Goal: Download file/media

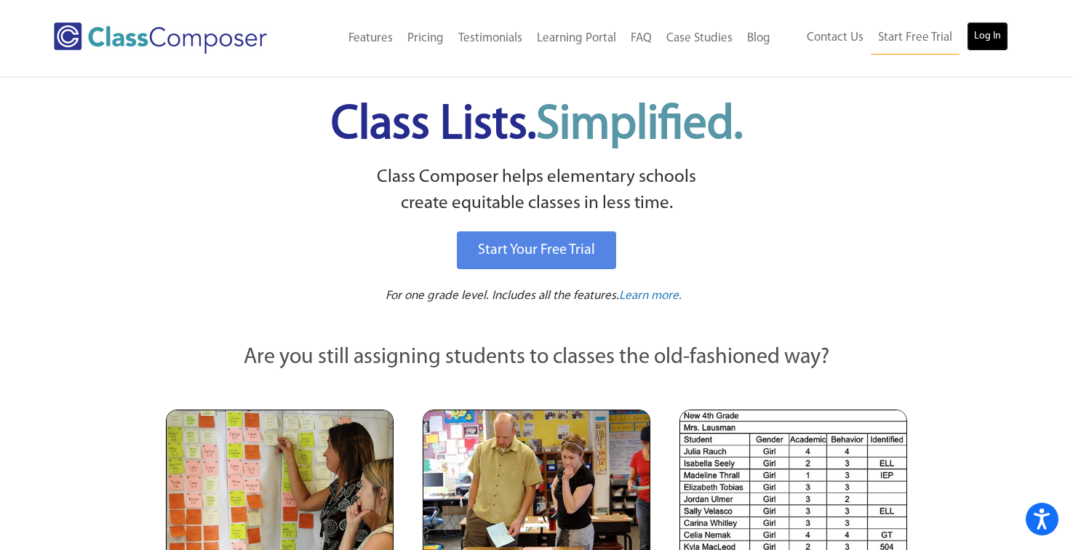
click at [991, 34] on link "Log In" at bounding box center [987, 36] width 41 height 29
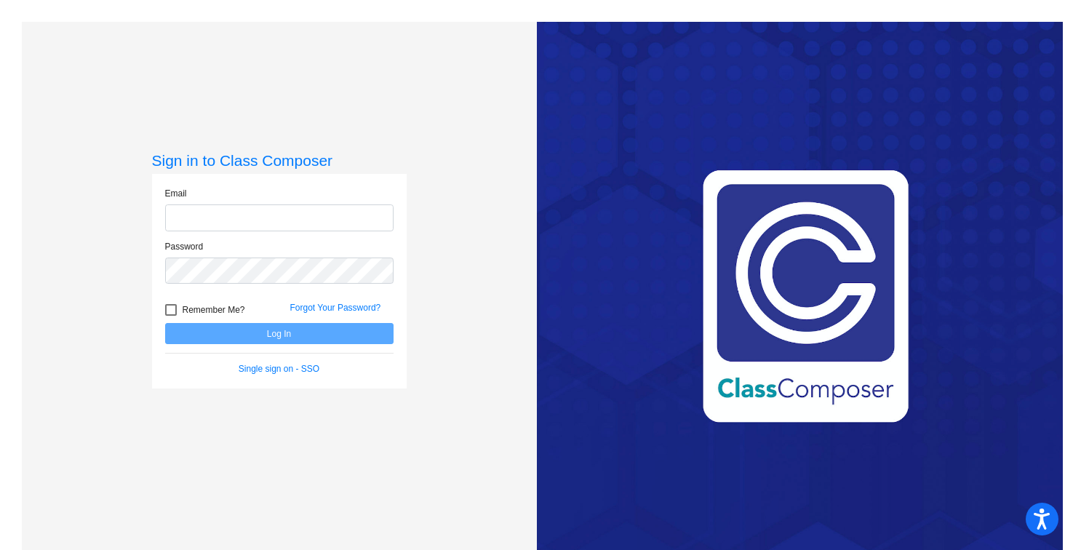
type input "[PERSON_NAME][EMAIL_ADDRESS][PERSON_NAME][DOMAIN_NAME]"
click at [279, 336] on button "Log In" at bounding box center [279, 333] width 228 height 21
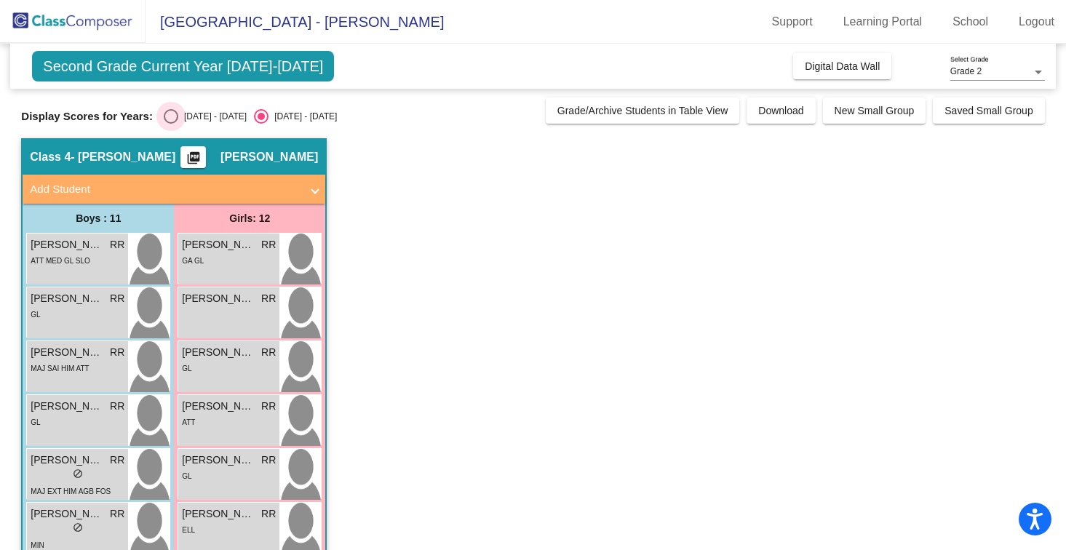
click at [166, 115] on div "Select an option" at bounding box center [171, 116] width 15 height 15
click at [170, 124] on input "[DATE] - [DATE]" at bounding box center [170, 124] width 1 height 1
radio input "true"
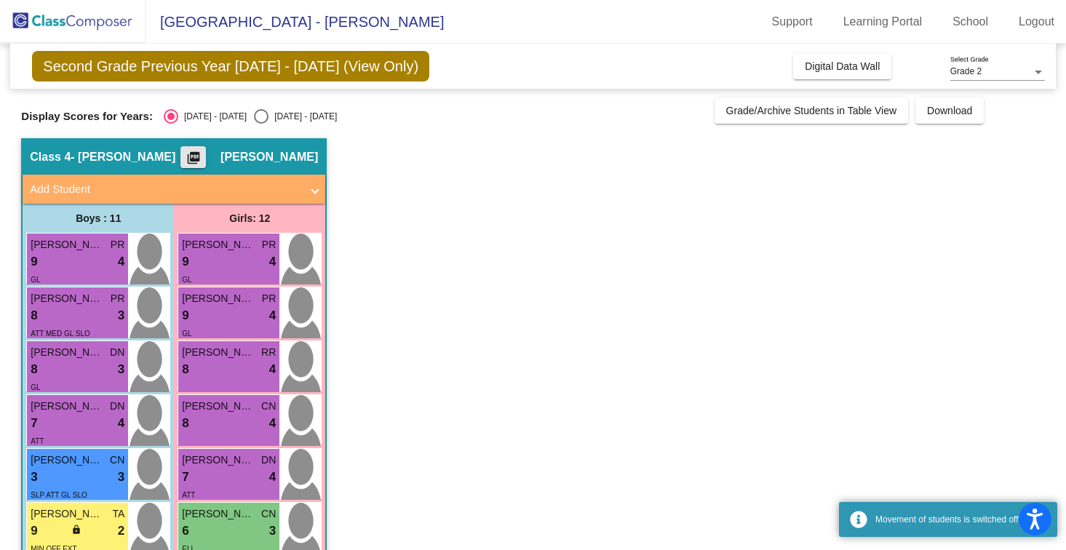
click at [202, 159] on mat-icon "picture_as_pdf" at bounding box center [193, 161] width 17 height 20
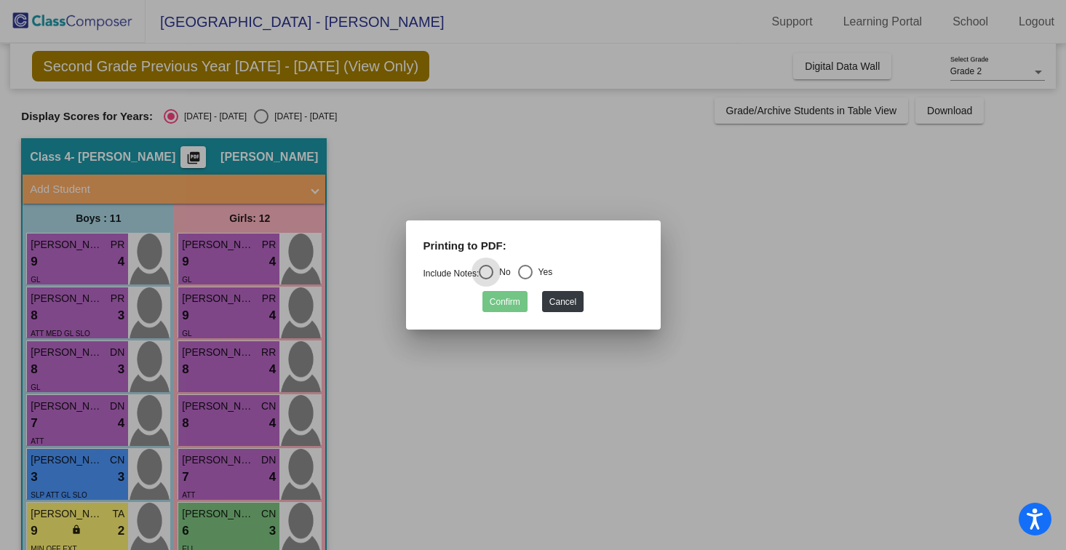
click at [530, 273] on div "Select an option" at bounding box center [525, 272] width 15 height 15
click at [525, 279] on input "Yes" at bounding box center [524, 279] width 1 height 1
radio input "true"
click at [510, 303] on button "Confirm" at bounding box center [504, 301] width 45 height 21
